Goal: Use online tool/utility: Utilize a website feature to perform a specific function

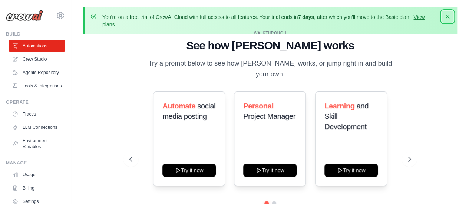
click at [327, 15] on icon "button" at bounding box center [446, 16] width 7 height 7
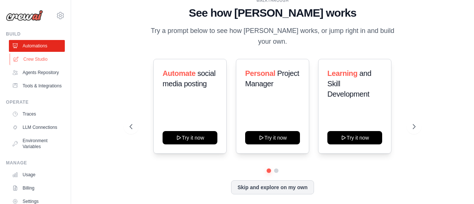
click at [44, 59] on link "Crew Studio" at bounding box center [38, 59] width 56 height 12
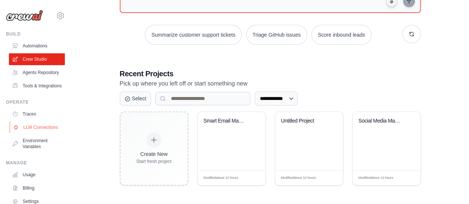
scroll to position [89, 0]
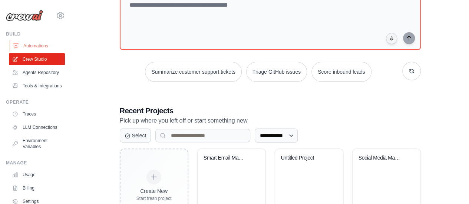
click at [35, 42] on link "Automations" at bounding box center [38, 46] width 56 height 12
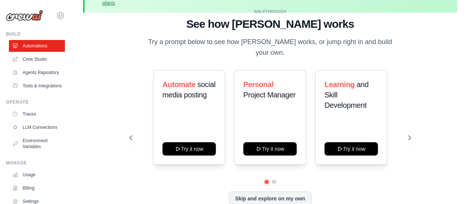
scroll to position [33, 0]
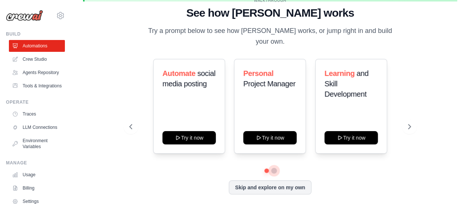
click at [273, 168] on button at bounding box center [274, 171] width 6 height 6
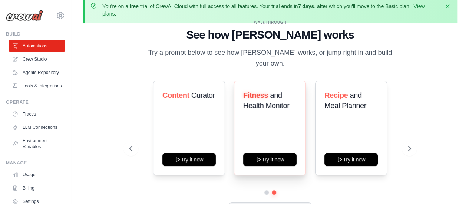
scroll to position [0, 0]
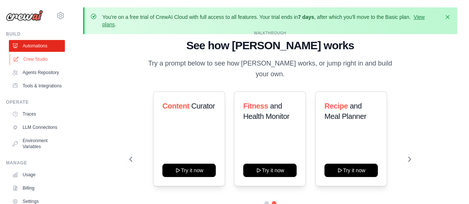
click at [39, 60] on link "Crew Studio" at bounding box center [38, 59] width 56 height 12
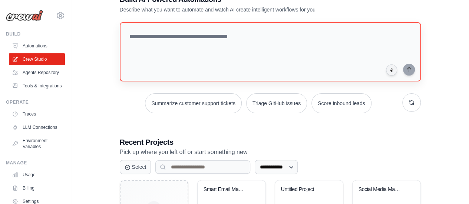
scroll to position [74, 0]
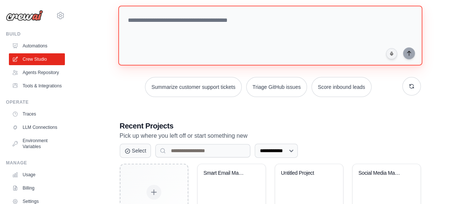
click at [168, 23] on textarea at bounding box center [270, 36] width 304 height 60
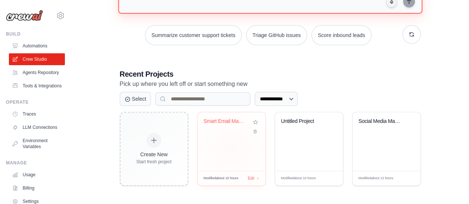
scroll to position [126, 0]
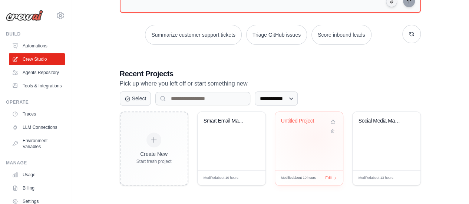
click at [315, 137] on div "Untitled Project" at bounding box center [309, 141] width 68 height 59
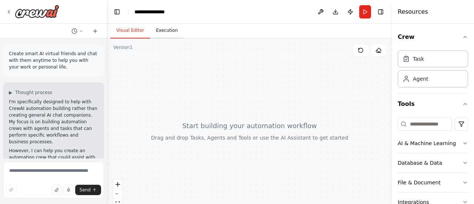
click at [165, 31] on button "Execution" at bounding box center [167, 31] width 34 height 16
click at [136, 31] on button "Visual Editor" at bounding box center [130, 31] width 40 height 16
